Goal: Information Seeking & Learning: Find specific page/section

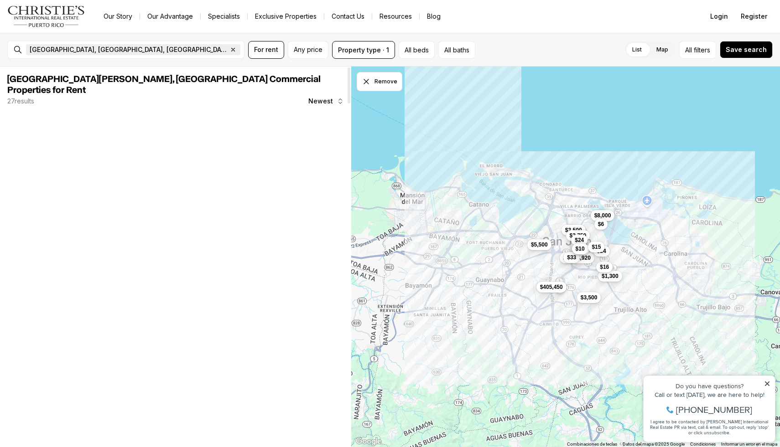
click at [229, 47] on icon "button" at bounding box center [232, 49] width 7 height 7
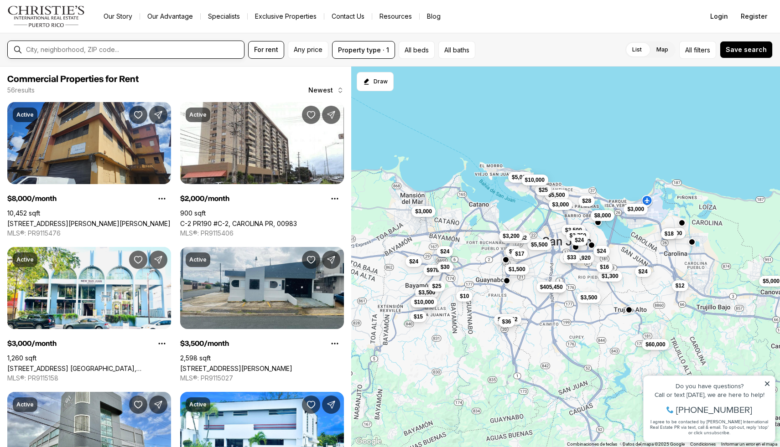
click at [86, 49] on input "text" at bounding box center [133, 50] width 214 height 8
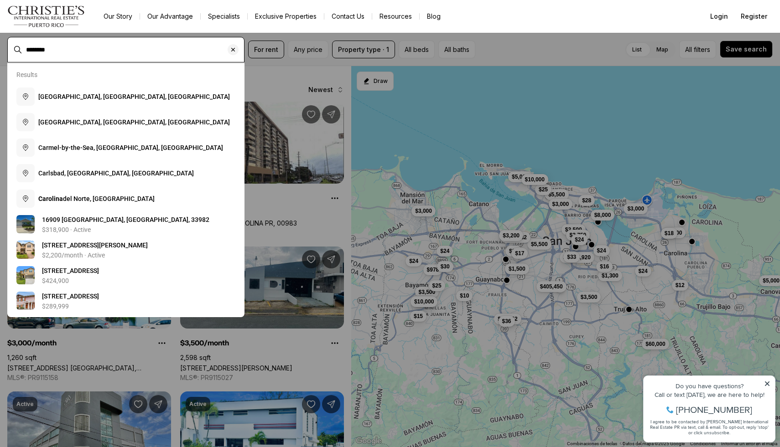
type input "********"
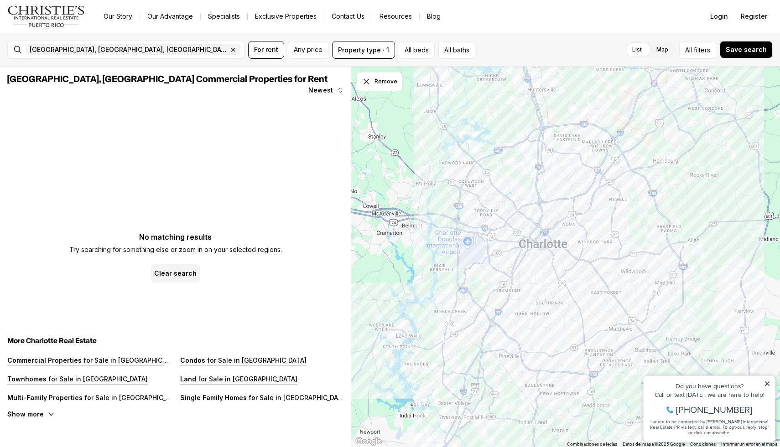
click at [242, 48] on div "[GEOGRAPHIC_DATA], [GEOGRAPHIC_DATA], [GEOGRAPHIC_DATA] Remove [GEOGRAPHIC_DATA…" at bounding box center [133, 50] width 222 height 18
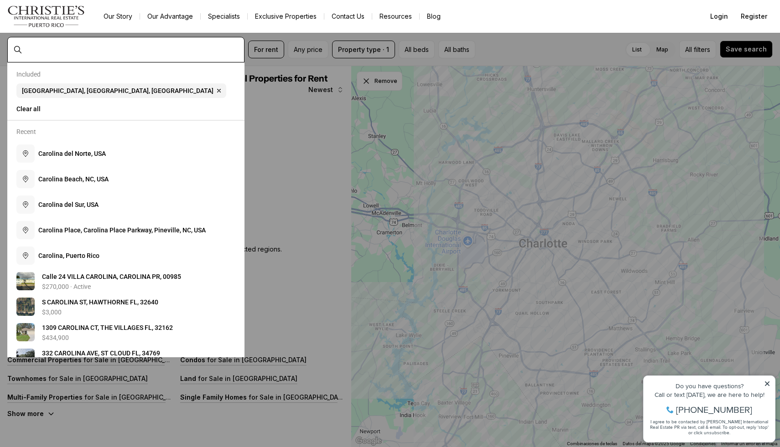
click at [238, 48] on input "text" at bounding box center [133, 50] width 214 height 8
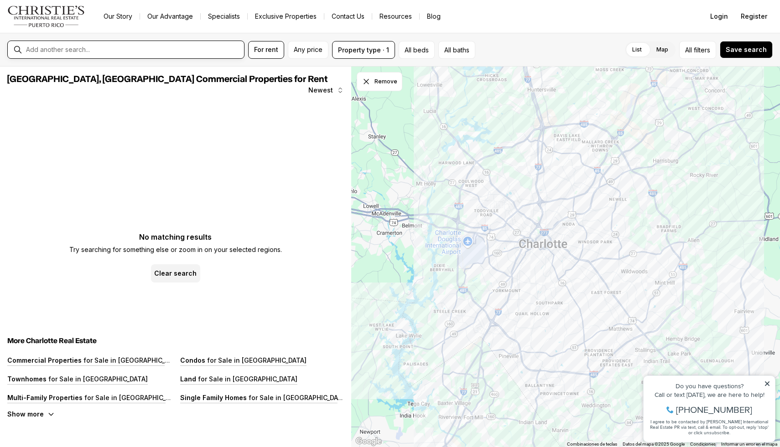
click at [237, 48] on input "text" at bounding box center [133, 50] width 214 height 8
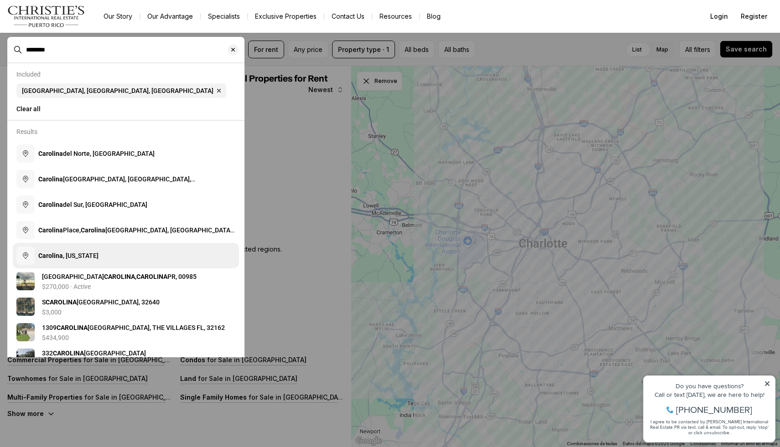
type input "********"
click at [89, 258] on span "[GEOGRAPHIC_DATA] , [US_STATE]" at bounding box center [68, 255] width 60 height 7
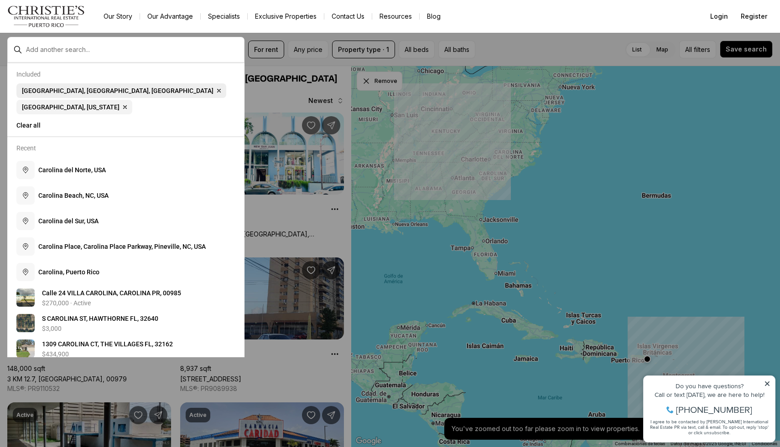
click at [215, 89] on icon "button" at bounding box center [218, 90] width 7 height 7
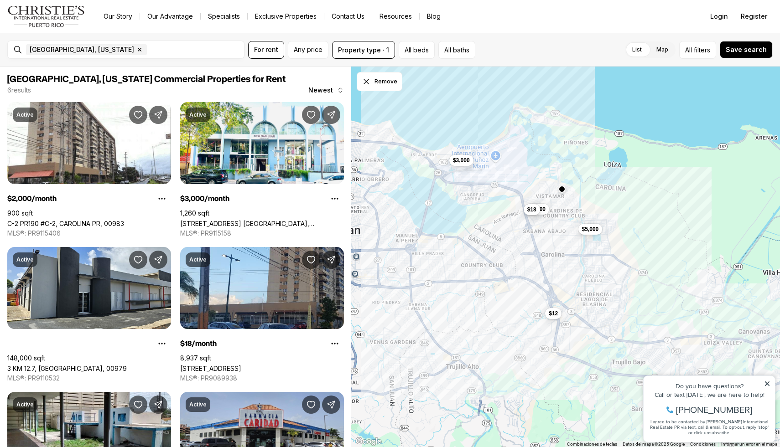
drag, startPoint x: 548, startPoint y: 219, endPoint x: 522, endPoint y: 219, distance: 26.0
click at [522, 219] on div "$2,000 $3,000 $18 $12 $5,000" at bounding box center [565, 257] width 429 height 381
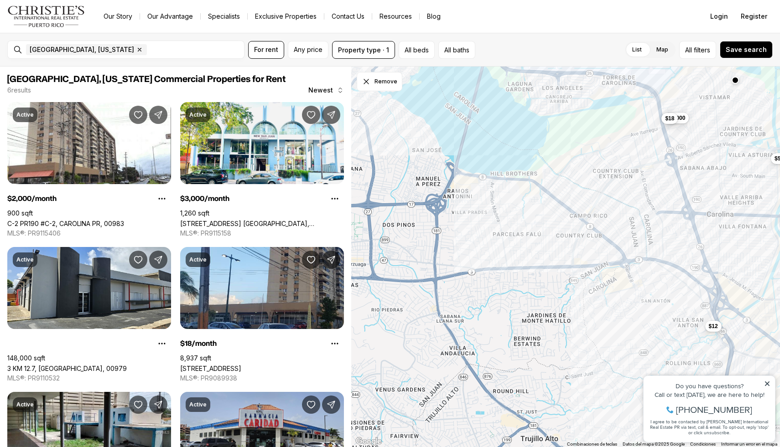
drag, startPoint x: 480, startPoint y: 244, endPoint x: 618, endPoint y: 168, distance: 158.1
click at [618, 168] on div "$2,000 $3,000 $18 $12 $5,000" at bounding box center [565, 257] width 429 height 381
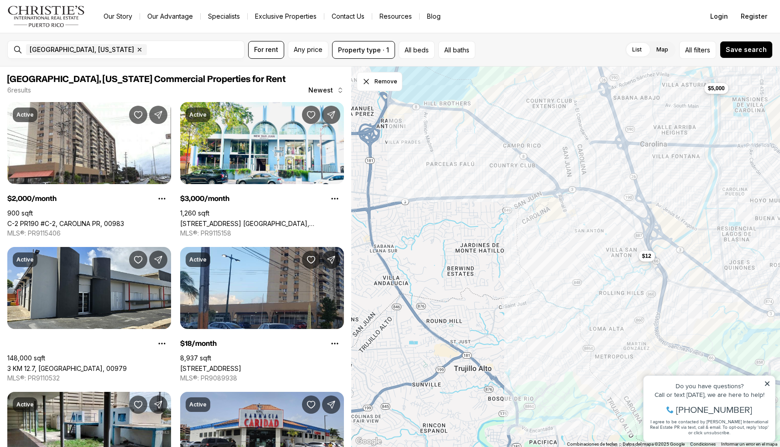
drag, startPoint x: 479, startPoint y: 249, endPoint x: 378, endPoint y: 171, distance: 127.8
click at [378, 171] on div "$2,000 $18 $12 $5,000" at bounding box center [565, 257] width 429 height 381
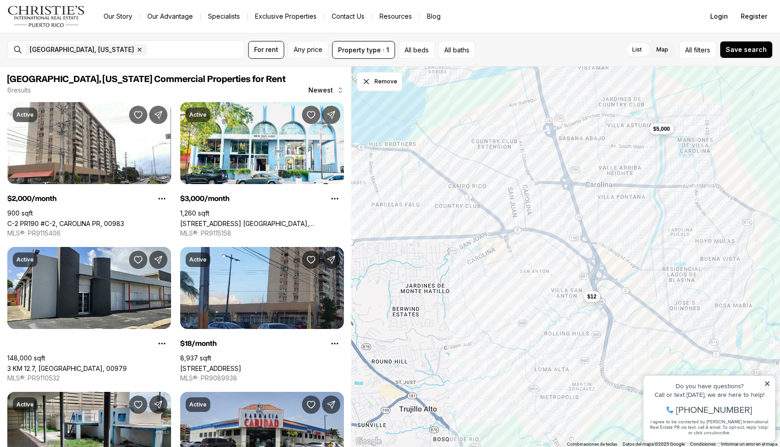
drag, startPoint x: 532, startPoint y: 223, endPoint x: 499, endPoint y: 269, distance: 56.7
click at [499, 269] on div "$12 $5,000" at bounding box center [565, 257] width 429 height 381
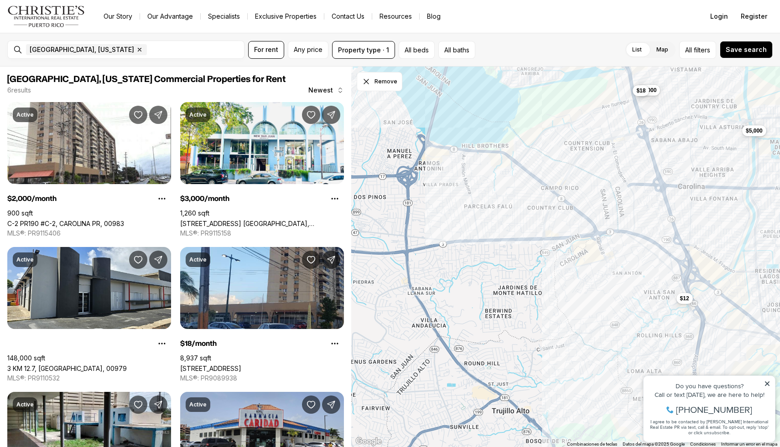
drag, startPoint x: 462, startPoint y: 262, endPoint x: 549, endPoint y: 264, distance: 87.1
click at [549, 264] on div "$12 $5,000 $2,000 $18" at bounding box center [565, 257] width 429 height 381
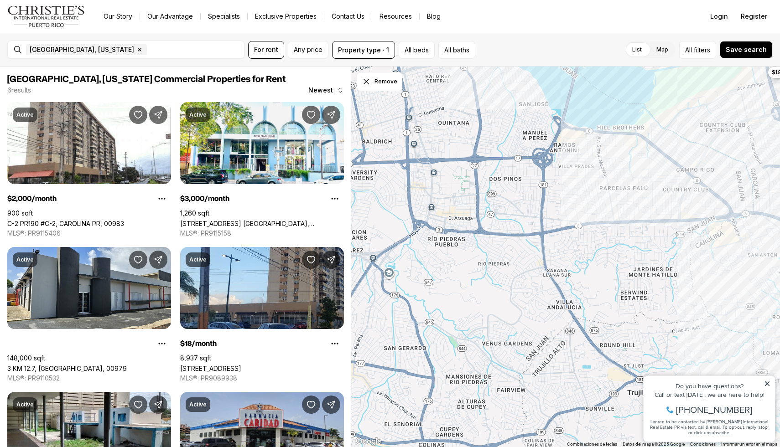
drag, startPoint x: 411, startPoint y: 245, endPoint x: 571, endPoint y: 226, distance: 161.2
click at [571, 226] on div "$12 $5,000 $2,000 $18" at bounding box center [565, 257] width 429 height 381
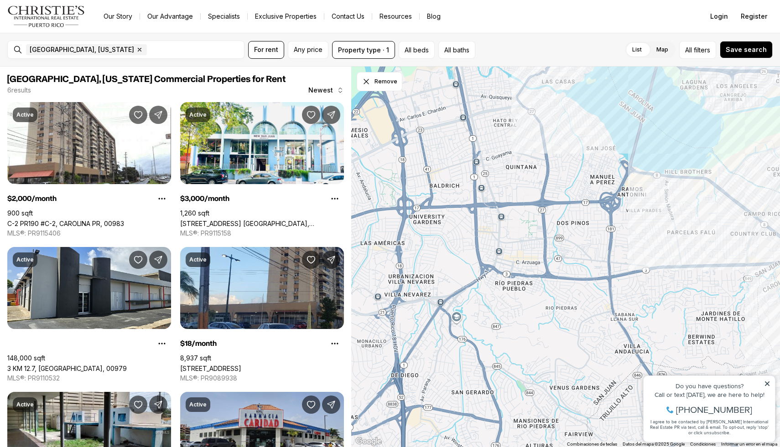
drag, startPoint x: 475, startPoint y: 231, endPoint x: 542, endPoint y: 287, distance: 87.0
click at [543, 287] on div at bounding box center [565, 257] width 429 height 381
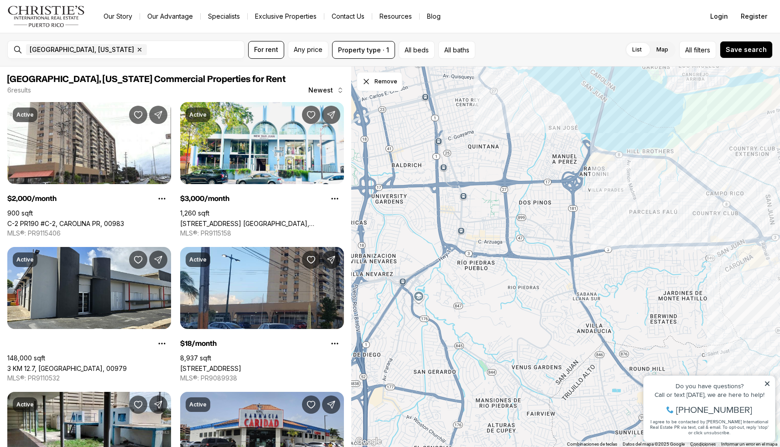
drag, startPoint x: 574, startPoint y: 223, endPoint x: 533, endPoint y: 191, distance: 52.5
click at [533, 191] on div at bounding box center [565, 257] width 429 height 381
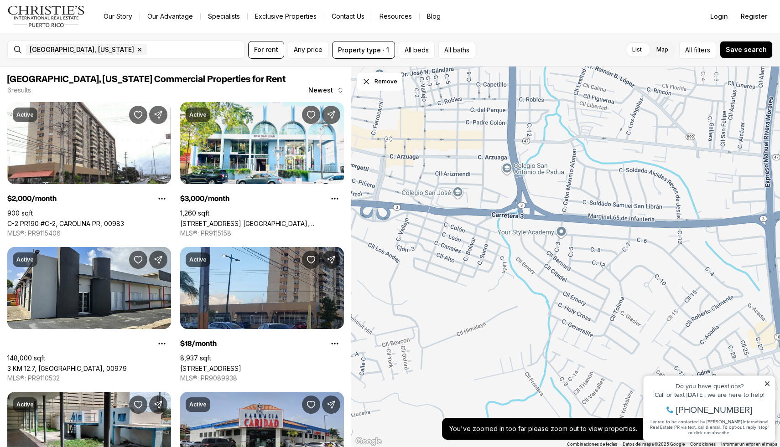
drag, startPoint x: 555, startPoint y: 235, endPoint x: 555, endPoint y: 253, distance: 17.8
click at [555, 253] on div at bounding box center [565, 257] width 429 height 381
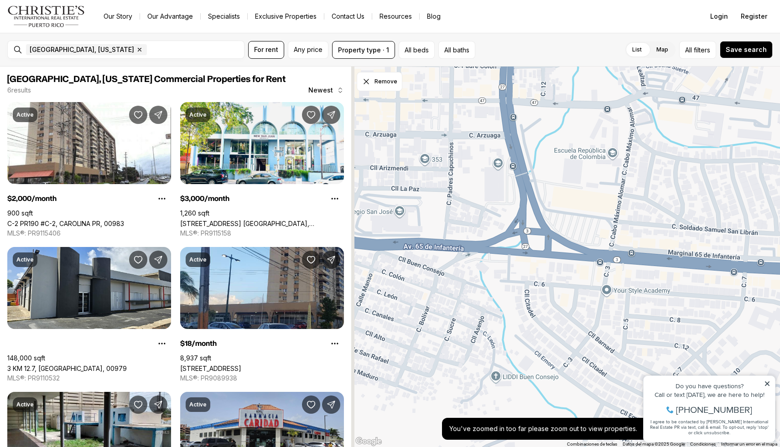
drag, startPoint x: 553, startPoint y: 215, endPoint x: 598, endPoint y: 260, distance: 63.5
click at [598, 260] on div at bounding box center [565, 257] width 429 height 381
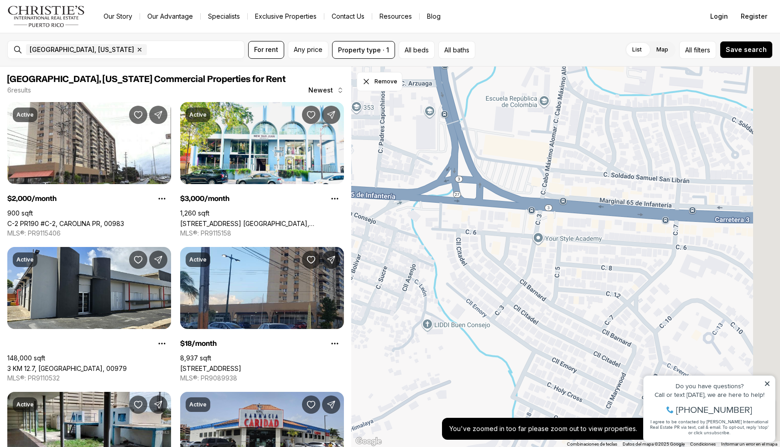
drag, startPoint x: 508, startPoint y: 224, endPoint x: 421, endPoint y: 168, distance: 102.9
click at [421, 168] on div at bounding box center [565, 257] width 429 height 381
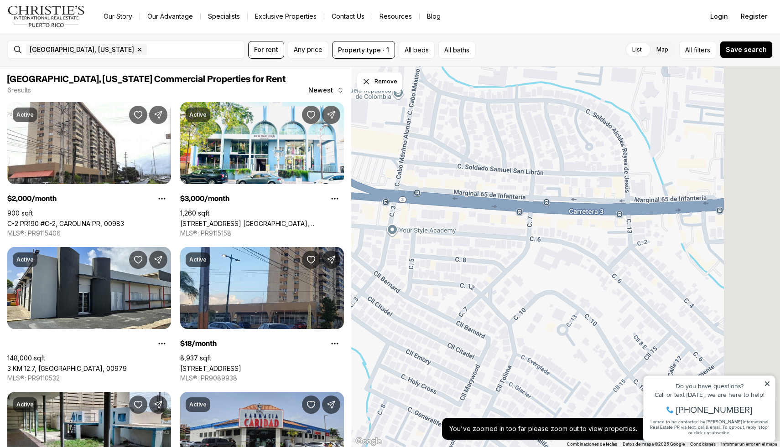
drag, startPoint x: 592, startPoint y: 200, endPoint x: 404, endPoint y: 189, distance: 187.7
click at [404, 189] on div at bounding box center [565, 257] width 429 height 381
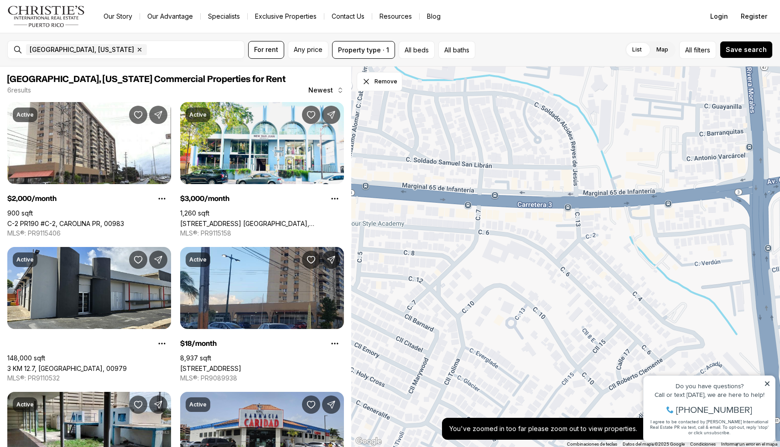
drag, startPoint x: 548, startPoint y: 192, endPoint x: 431, endPoint y: 191, distance: 117.2
click at [431, 191] on div at bounding box center [565, 257] width 429 height 381
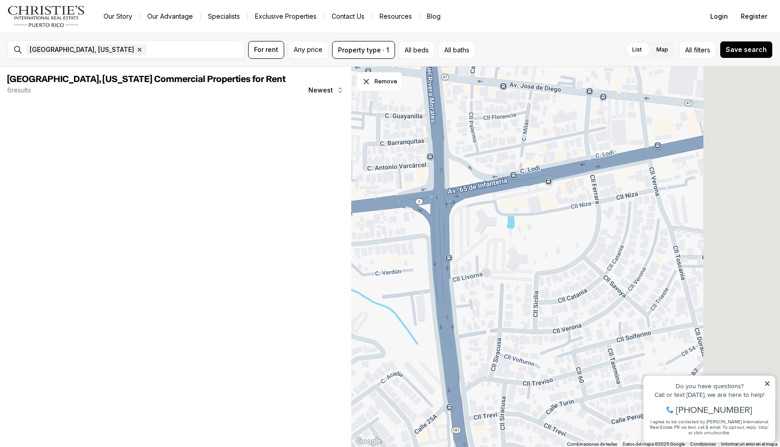
drag, startPoint x: 588, startPoint y: 186, endPoint x: 371, endPoint y: 196, distance: 217.2
click at [371, 196] on div at bounding box center [565, 257] width 429 height 381
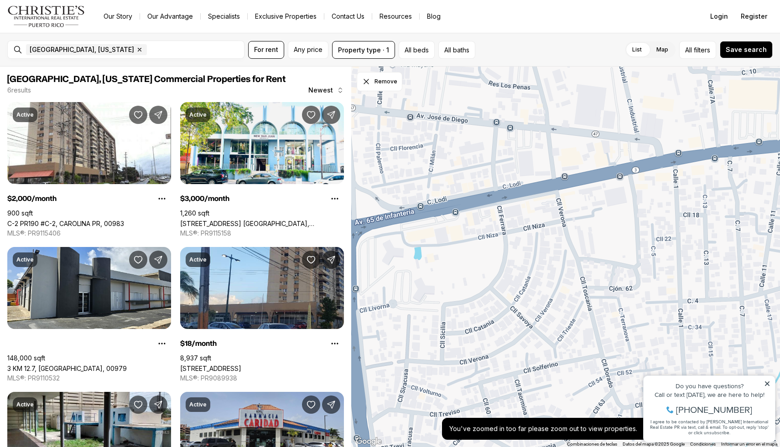
drag, startPoint x: 598, startPoint y: 140, endPoint x: 512, endPoint y: 172, distance: 91.8
click at [512, 172] on div at bounding box center [565, 257] width 429 height 381
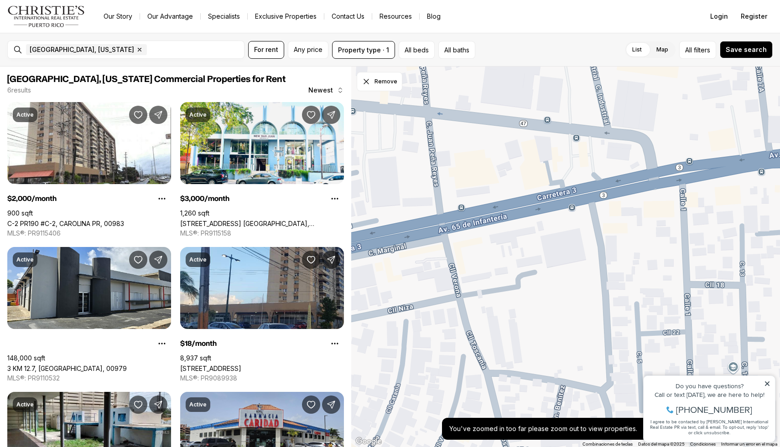
drag, startPoint x: 604, startPoint y: 190, endPoint x: 455, endPoint y: 217, distance: 151.5
click at [455, 217] on div at bounding box center [565, 257] width 429 height 381
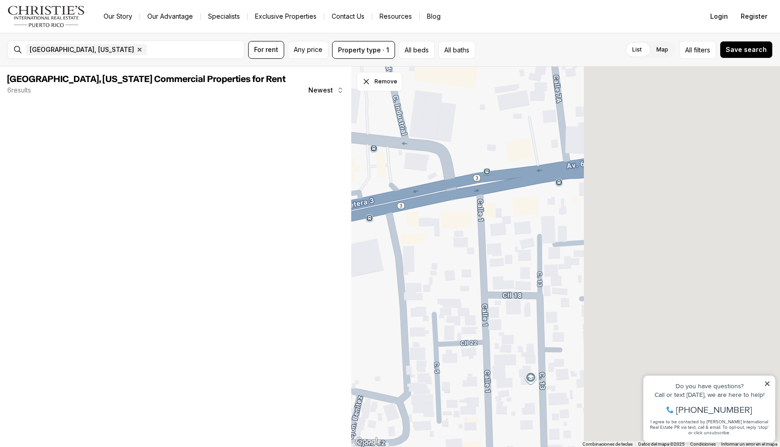
drag, startPoint x: 605, startPoint y: 189, endPoint x: 352, endPoint y: 200, distance: 252.8
click at [352, 200] on div at bounding box center [565, 257] width 429 height 381
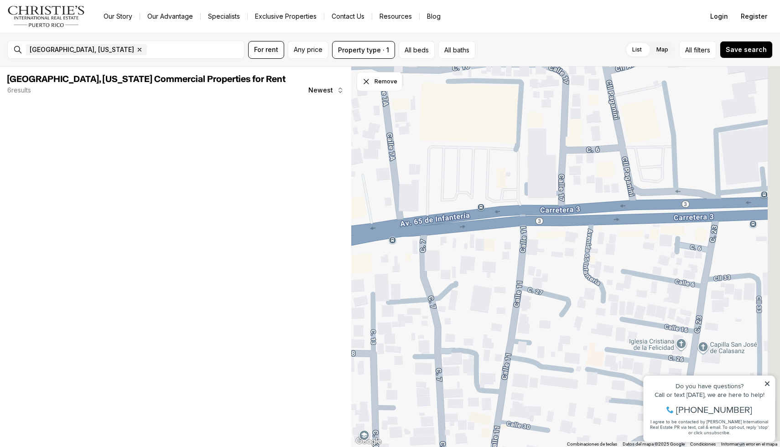
drag, startPoint x: 490, startPoint y: 134, endPoint x: 365, endPoint y: 197, distance: 139.7
click at [365, 197] on div at bounding box center [565, 257] width 429 height 381
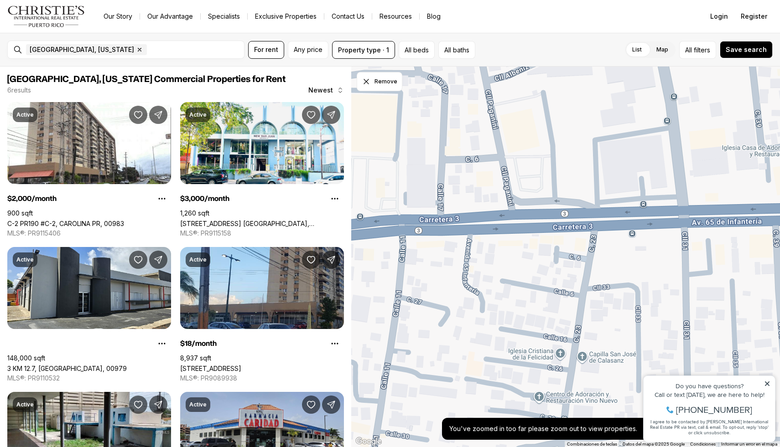
drag, startPoint x: 668, startPoint y: 188, endPoint x: 542, endPoint y: 200, distance: 126.8
click at [542, 200] on div at bounding box center [565, 257] width 429 height 381
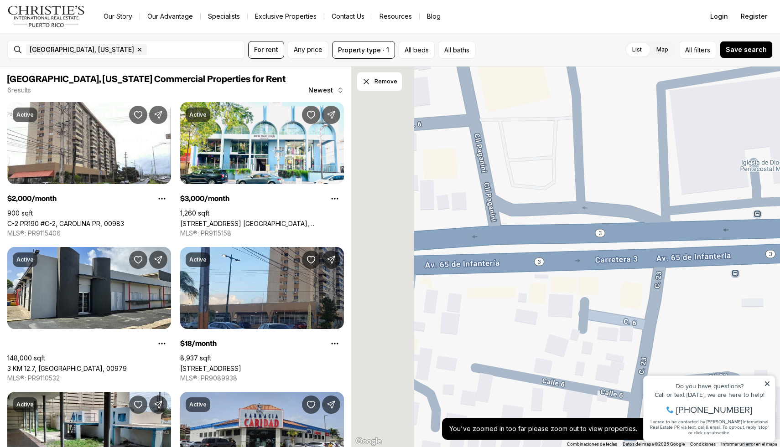
drag, startPoint x: 615, startPoint y: 187, endPoint x: 758, endPoint y: 171, distance: 144.5
click at [759, 171] on div at bounding box center [565, 257] width 429 height 381
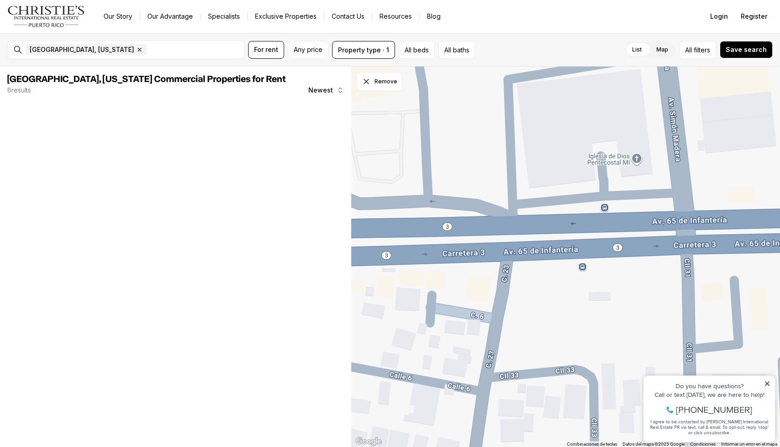
drag, startPoint x: 750, startPoint y: 171, endPoint x: 512, endPoint y: 167, distance: 238.0
click at [512, 167] on div at bounding box center [565, 257] width 429 height 381
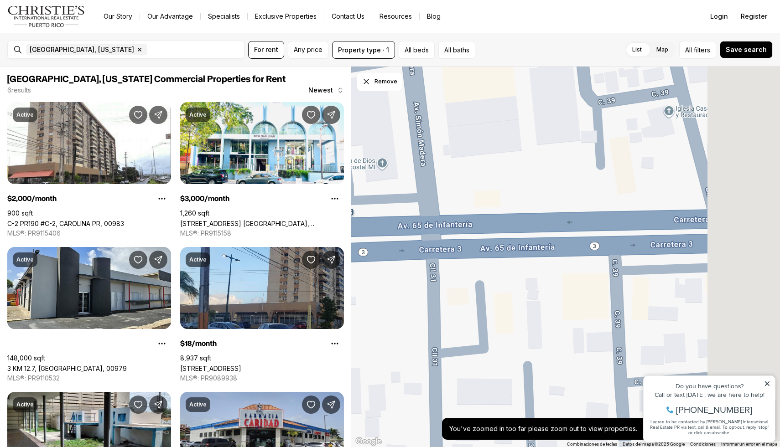
drag, startPoint x: 670, startPoint y: 122, endPoint x: 498, endPoint y: 139, distance: 172.7
click at [498, 140] on div at bounding box center [565, 257] width 429 height 381
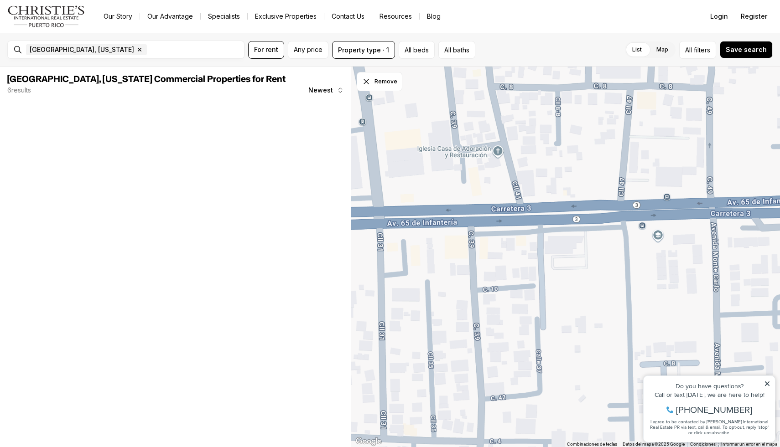
drag, startPoint x: 590, startPoint y: 131, endPoint x: 520, endPoint y: 157, distance: 74.0
click at [520, 157] on div at bounding box center [565, 257] width 429 height 381
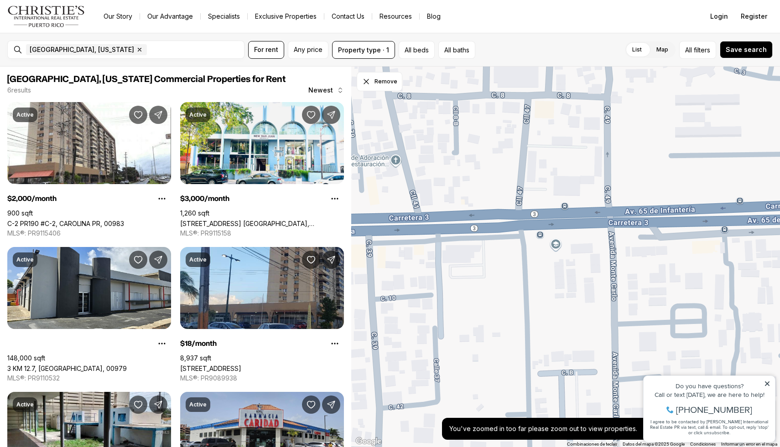
drag, startPoint x: 603, startPoint y: 165, endPoint x: 494, endPoint y: 174, distance: 109.3
click at [494, 174] on div at bounding box center [565, 257] width 429 height 381
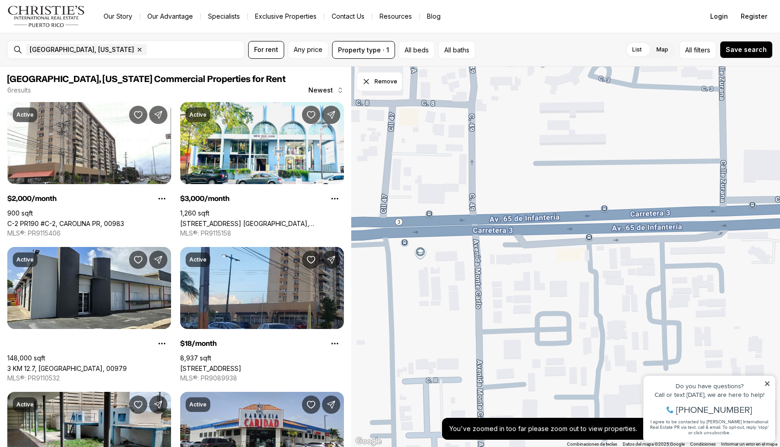
drag, startPoint x: 630, startPoint y: 170, endPoint x: 460, endPoint y: 181, distance: 170.4
click at [460, 181] on div at bounding box center [565, 257] width 429 height 381
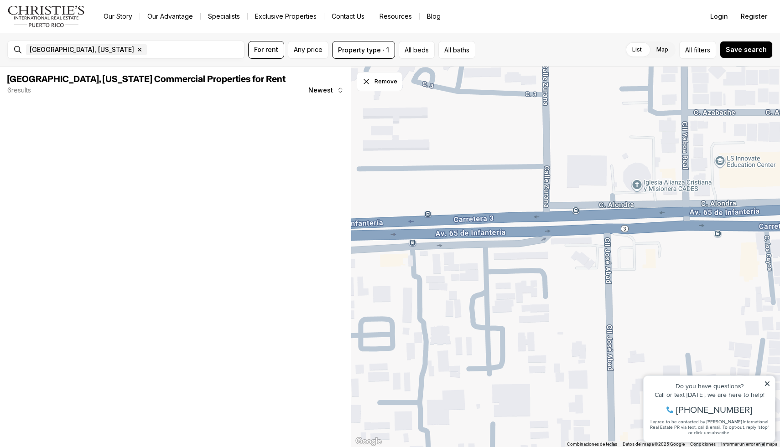
drag, startPoint x: 631, startPoint y: 181, endPoint x: 495, endPoint y: 183, distance: 135.4
click at [495, 183] on div at bounding box center [565, 257] width 429 height 381
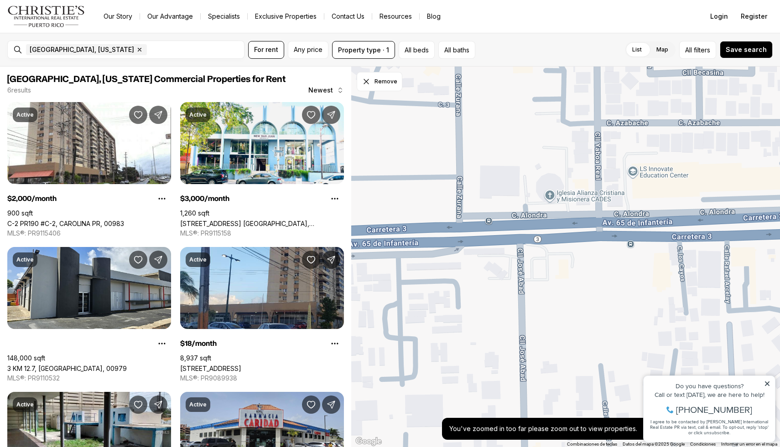
drag, startPoint x: 611, startPoint y: 174, endPoint x: 523, endPoint y: 185, distance: 88.6
click at [523, 185] on div at bounding box center [565, 257] width 429 height 381
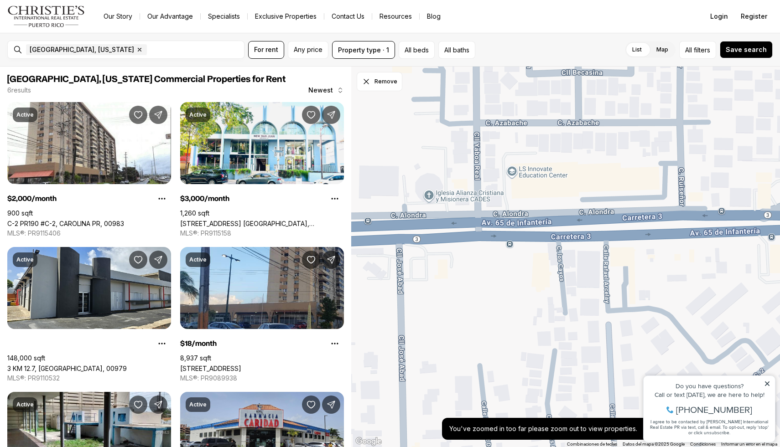
drag, startPoint x: 649, startPoint y: 178, endPoint x: 521, endPoint y: 178, distance: 128.1
click at [521, 178] on div at bounding box center [565, 257] width 429 height 381
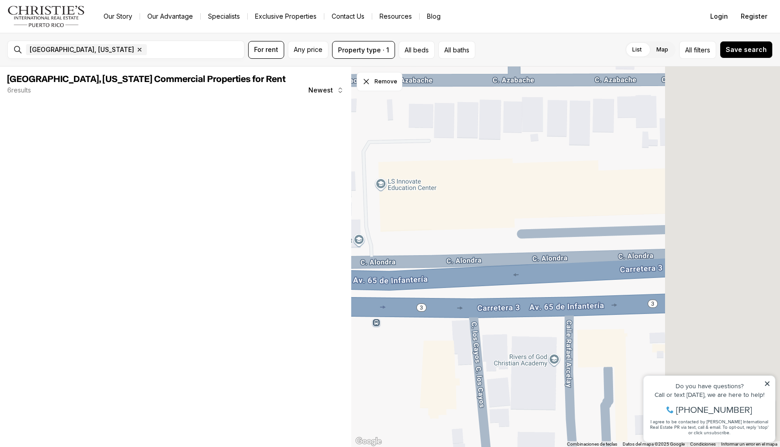
drag, startPoint x: 650, startPoint y: 175, endPoint x: 520, endPoint y: 186, distance: 129.9
click at [520, 186] on div at bounding box center [565, 257] width 429 height 381
